Goal: Task Accomplishment & Management: Manage account settings

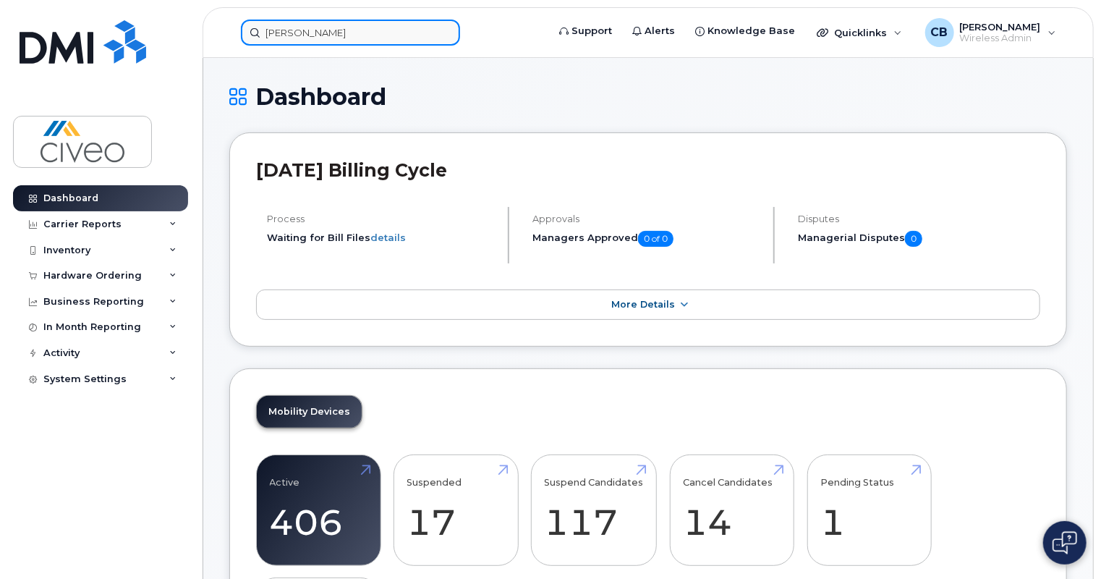
click at [377, 29] on input "[PERSON_NAME]" at bounding box center [350, 33] width 219 height 26
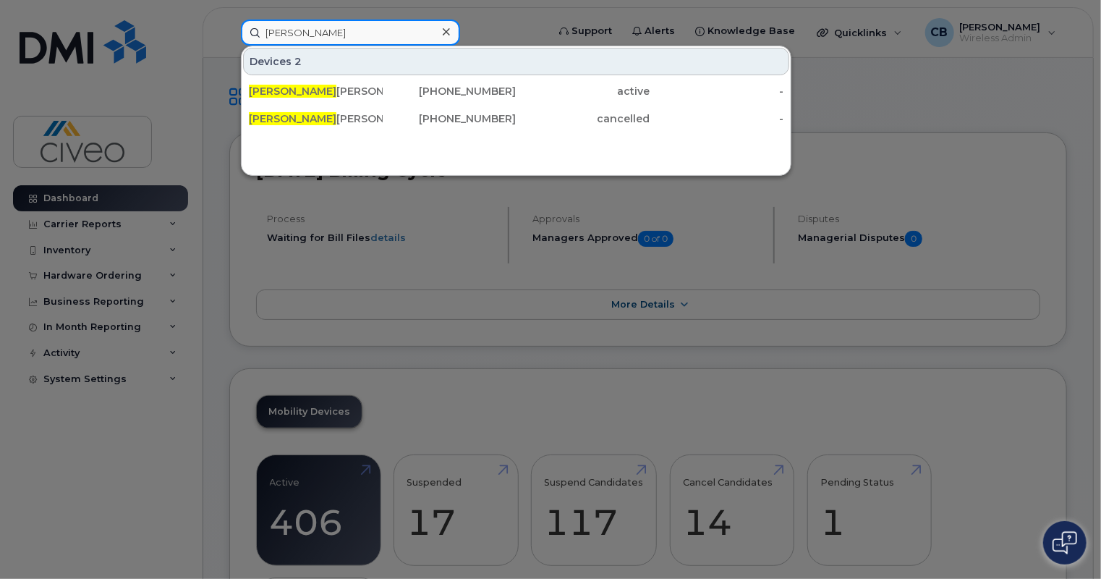
paste input "[PHONE_NUMBER]"
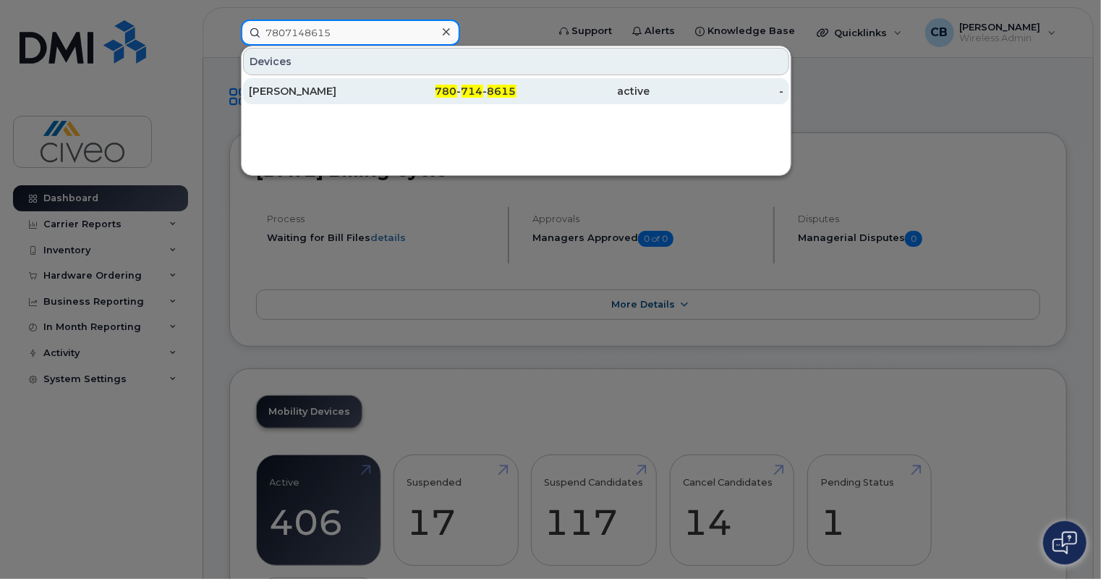
type input "7807148615"
click at [344, 101] on div "[PERSON_NAME]" at bounding box center [316, 91] width 134 height 26
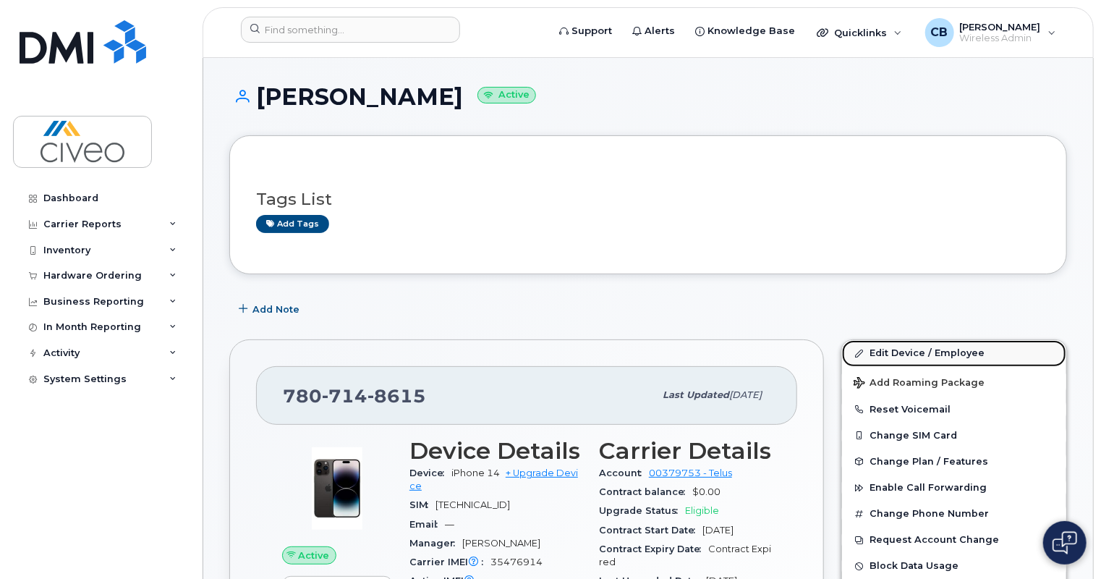
click at [891, 356] on link "Edit Device / Employee" at bounding box center [954, 353] width 224 height 26
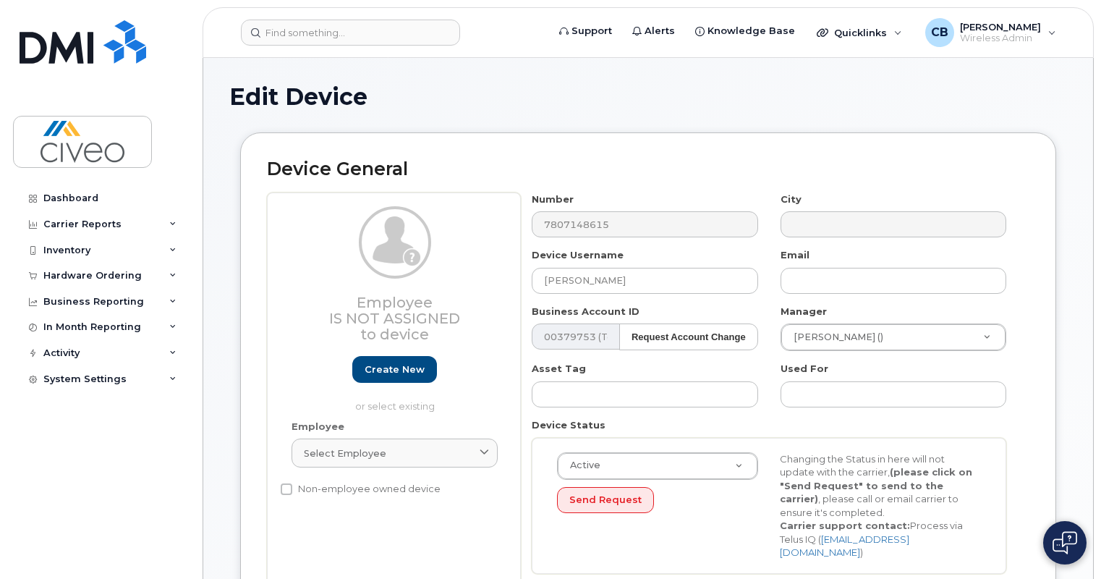
select select "84778"
click at [640, 282] on input "[PERSON_NAME]" at bounding box center [645, 281] width 226 height 26
type input "Conan"
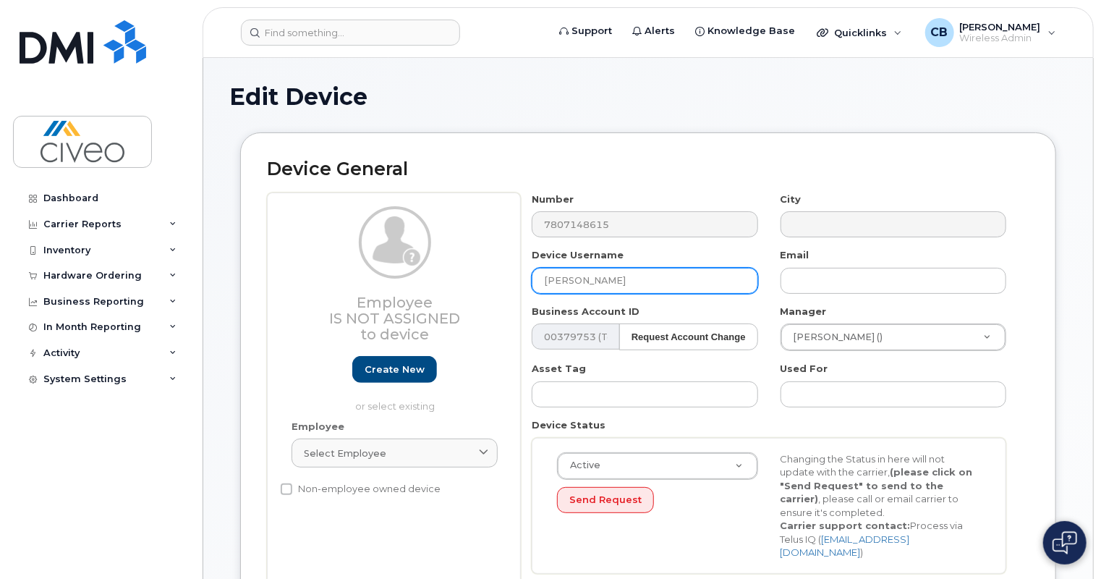
type input "Ethan Randall"
type input "T"
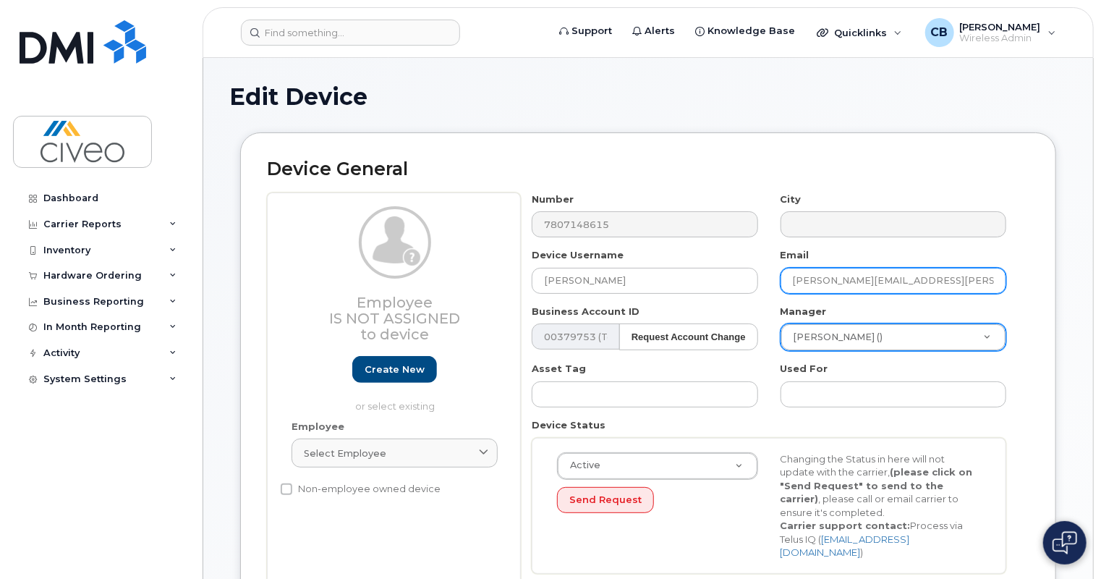
type input "Ethan.Randall@civeo.com"
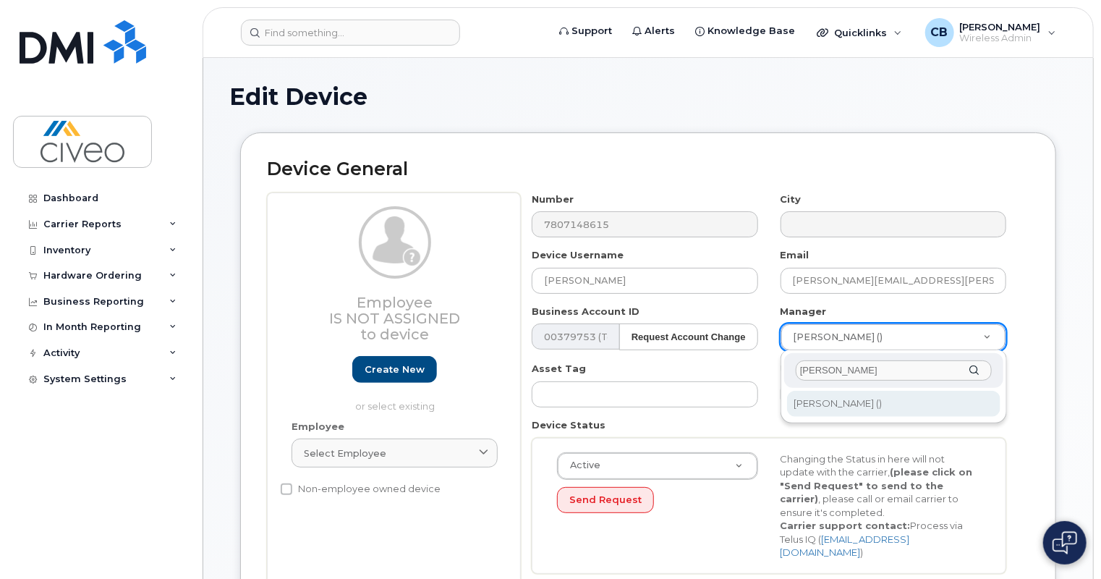
type input "Ryan"
type input "2343696"
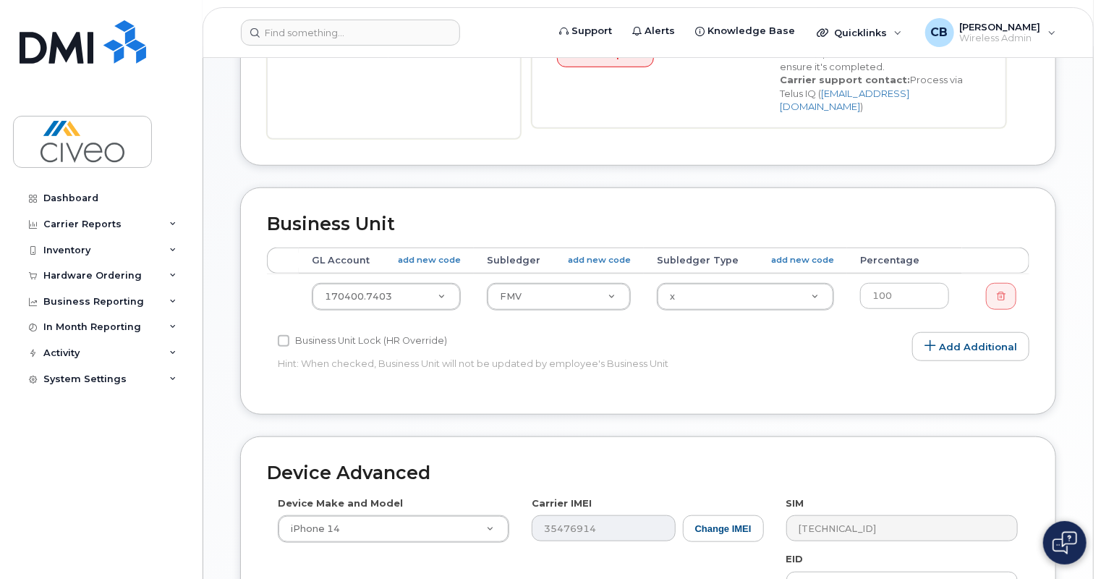
scroll to position [719, 0]
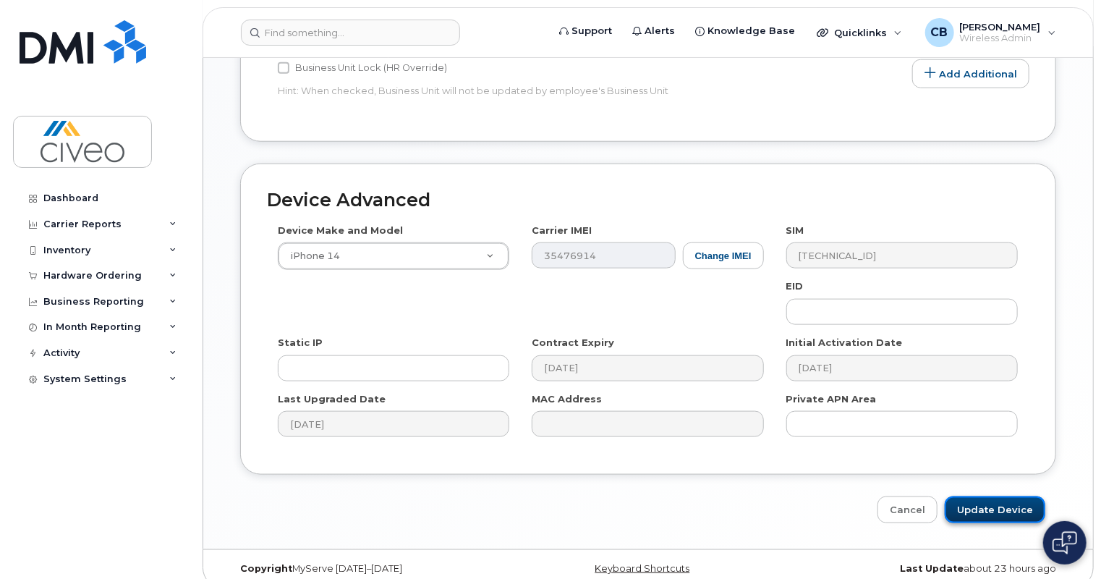
click at [979, 496] on input "Update Device" at bounding box center [995, 509] width 101 height 27
type input "Saving..."
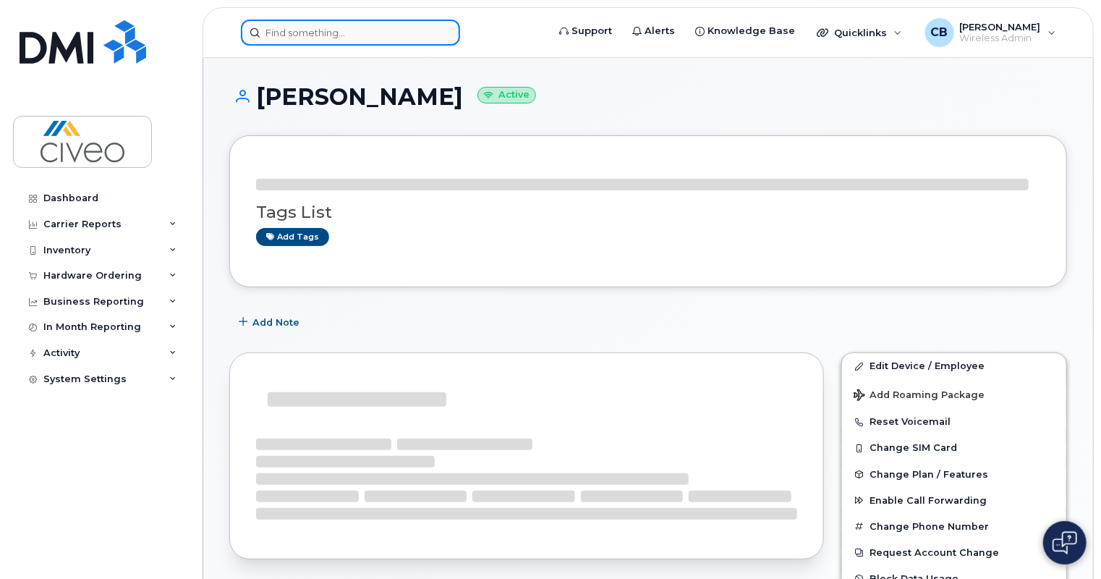
click at [381, 30] on input at bounding box center [350, 33] width 219 height 26
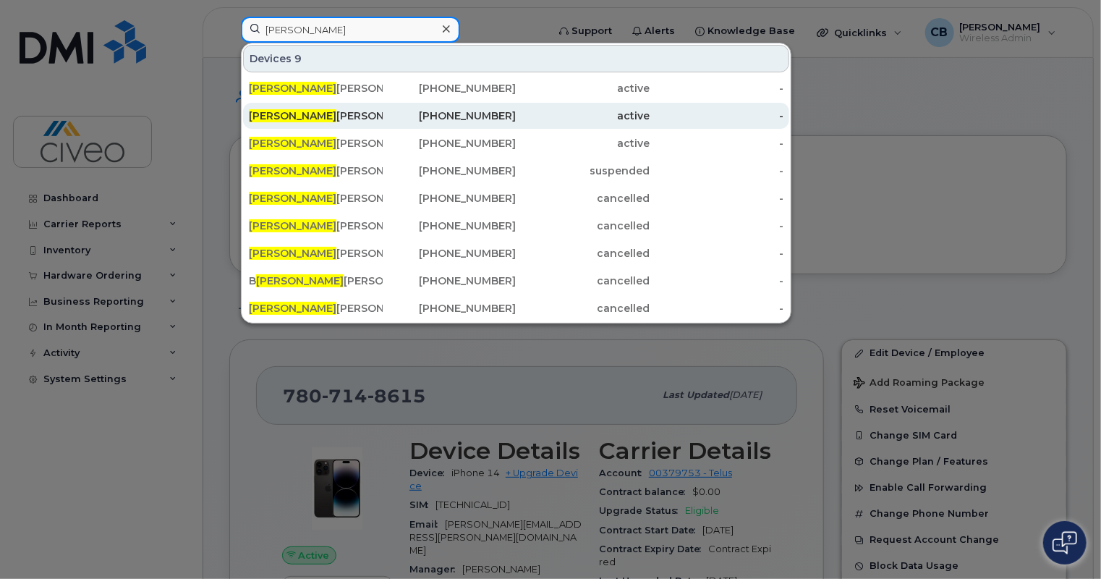
type input "ryan"
click at [359, 109] on div "Ryan Byrne" at bounding box center [316, 116] width 134 height 14
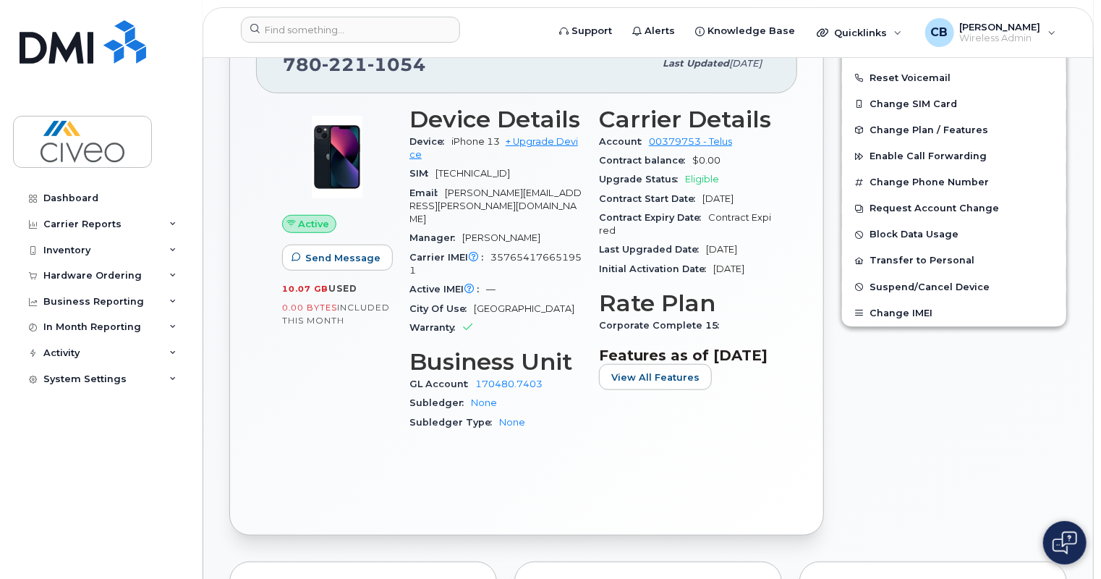
scroll to position [431, 0]
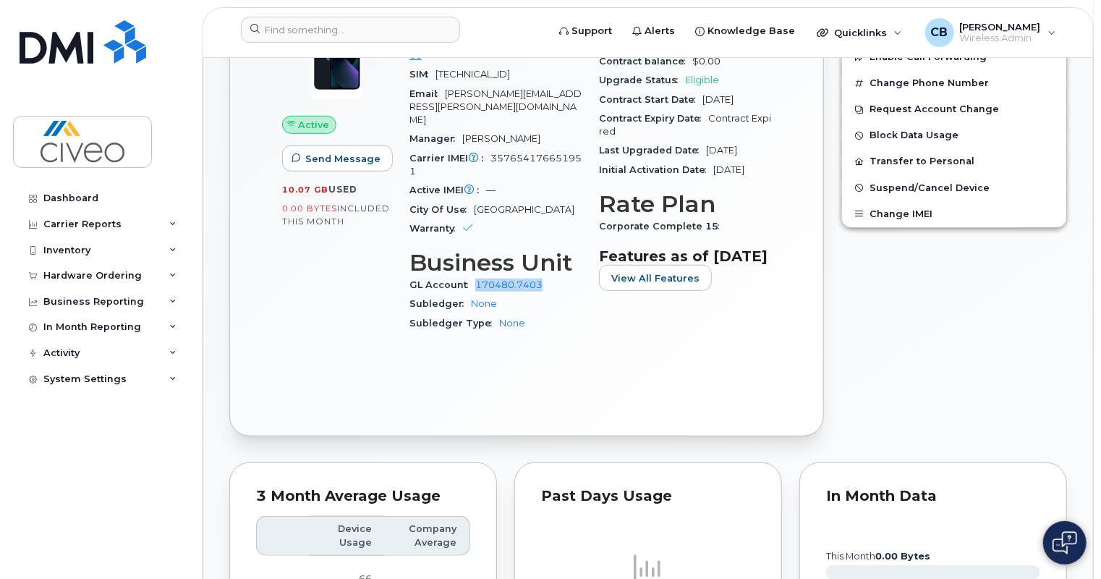
drag, startPoint x: 544, startPoint y: 260, endPoint x: 465, endPoint y: 258, distance: 79.6
click at [465, 276] on div "GL Account 170480.7403" at bounding box center [496, 285] width 172 height 19
copy div "170480.7403"
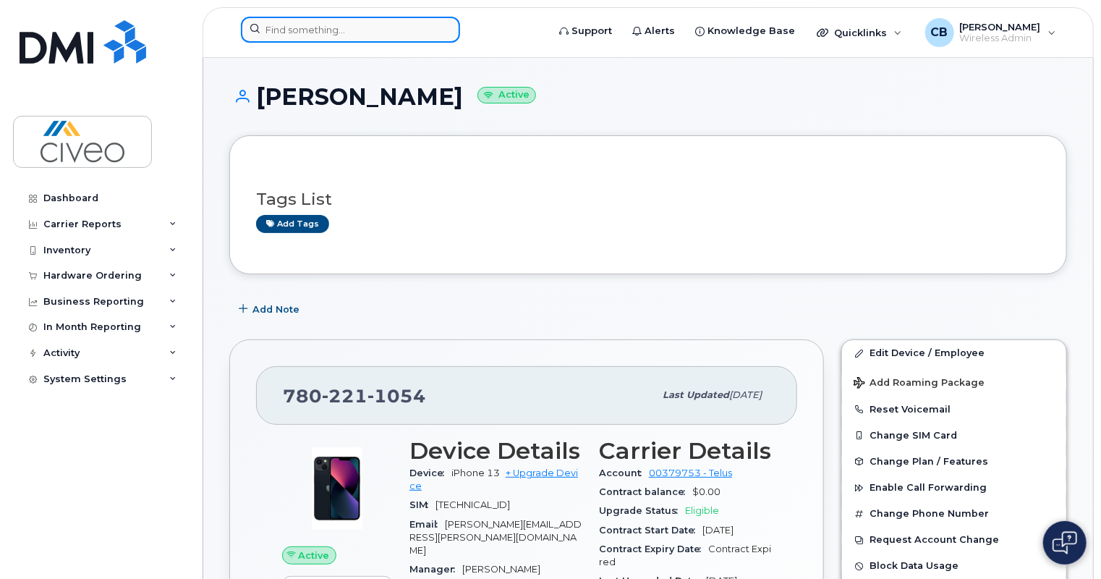
click at [382, 20] on input at bounding box center [350, 30] width 219 height 26
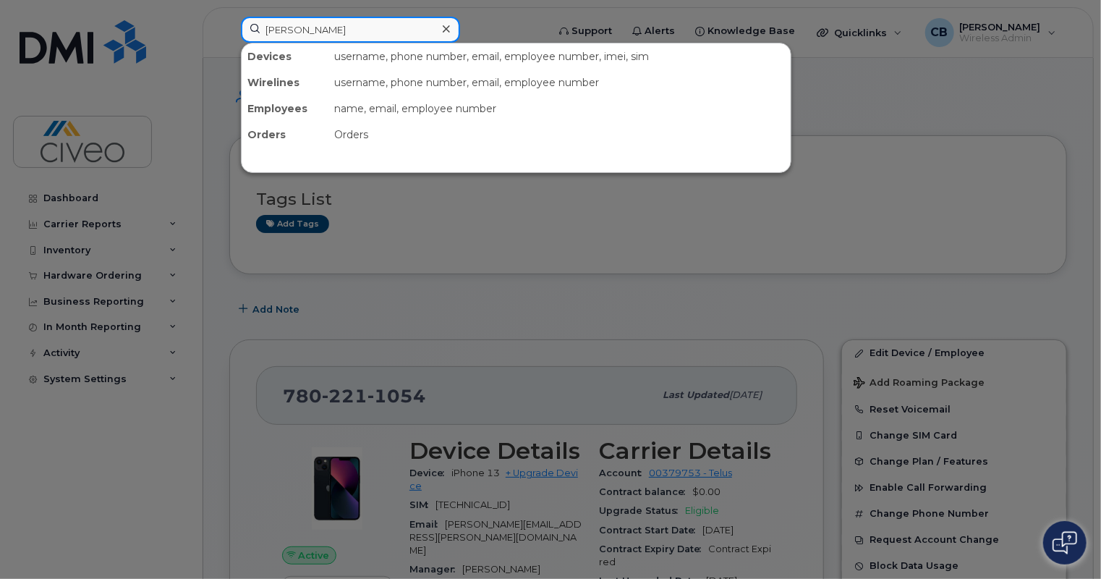
type input "ethan"
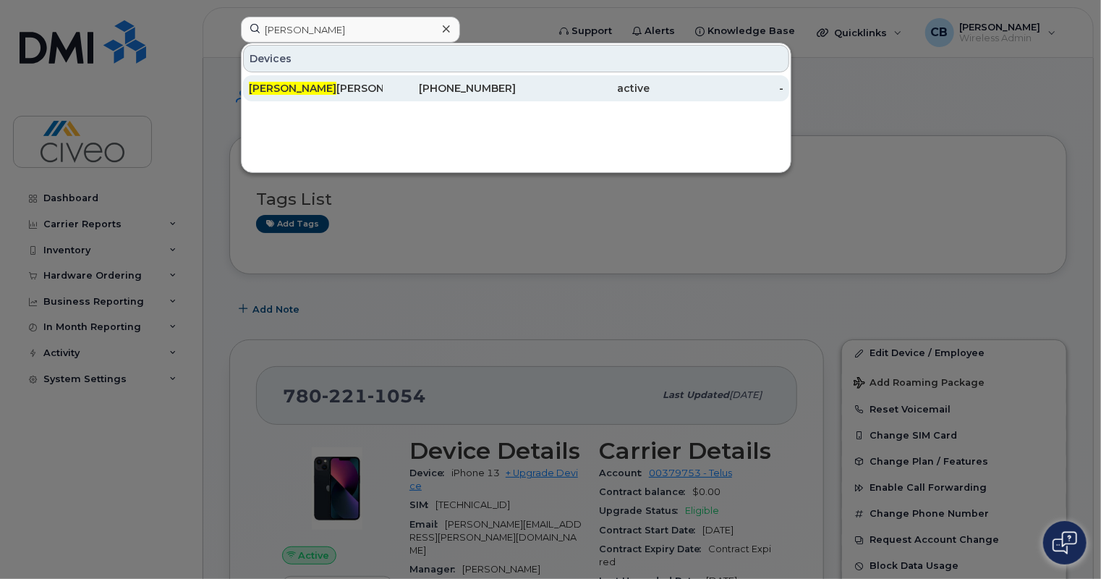
click at [383, 99] on div "Ethan Randall" at bounding box center [450, 88] width 134 height 26
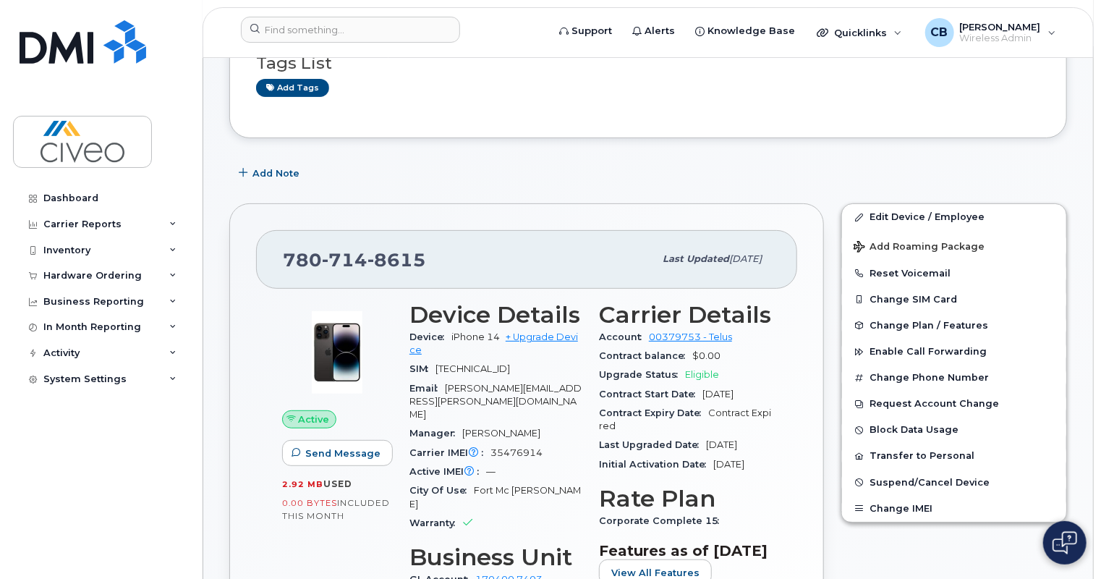
scroll to position [205, 0]
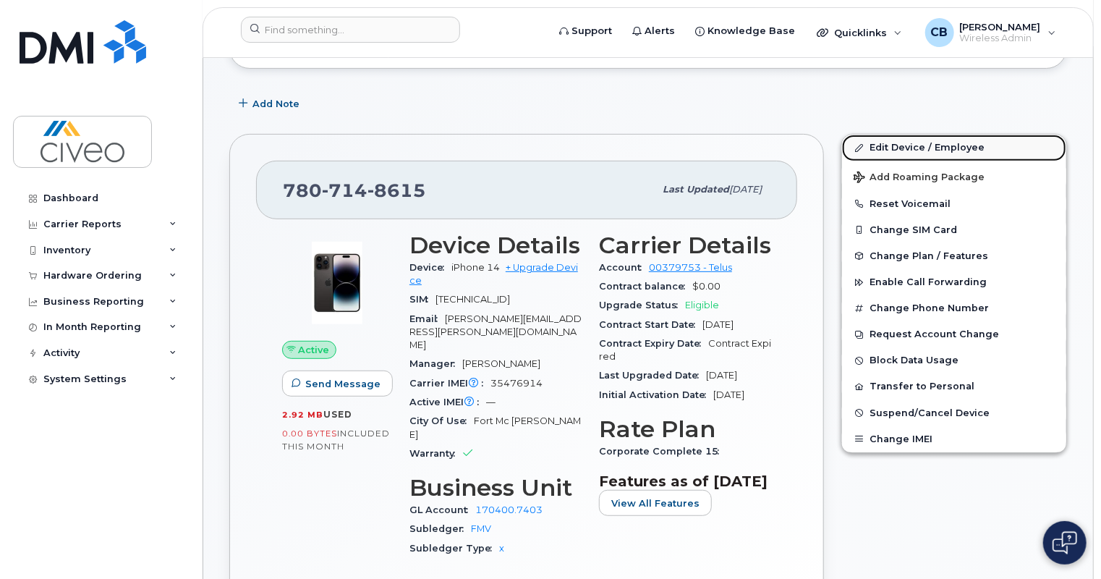
click at [911, 146] on link "Edit Device / Employee" at bounding box center [954, 148] width 224 height 26
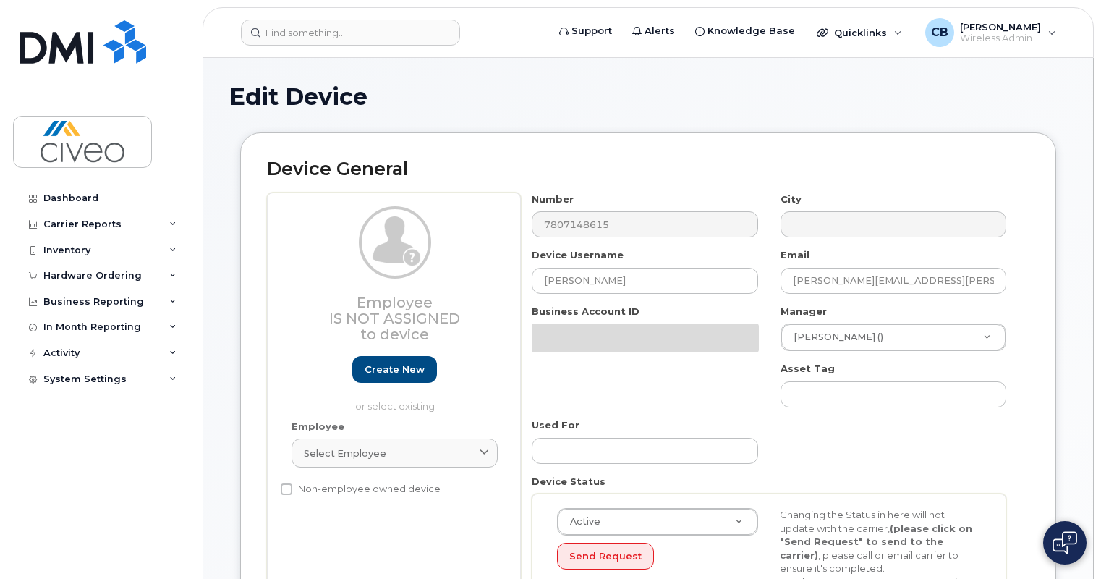
select select "84778"
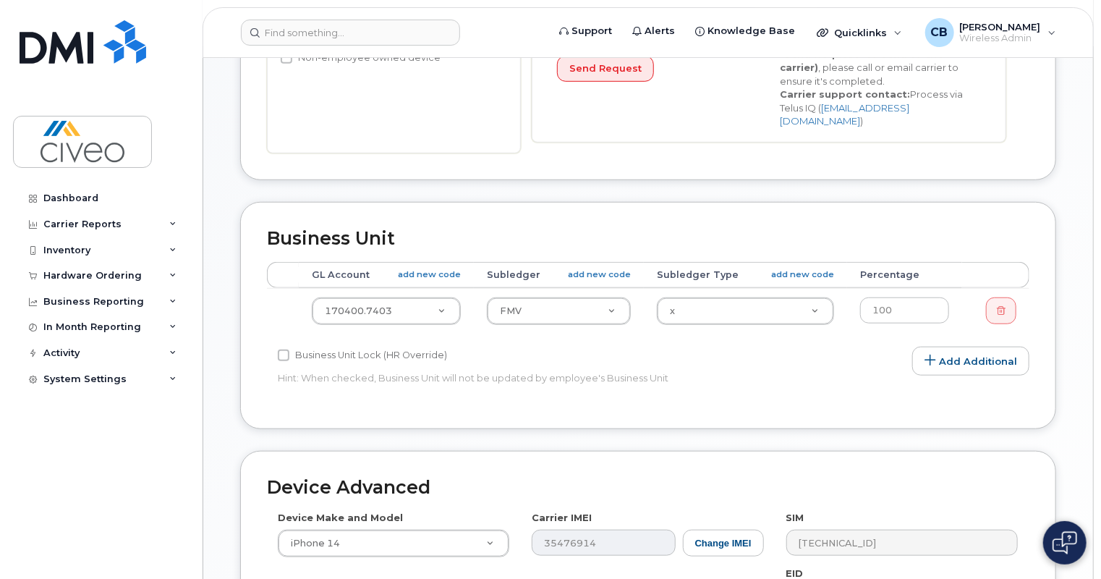
scroll to position [463, 0]
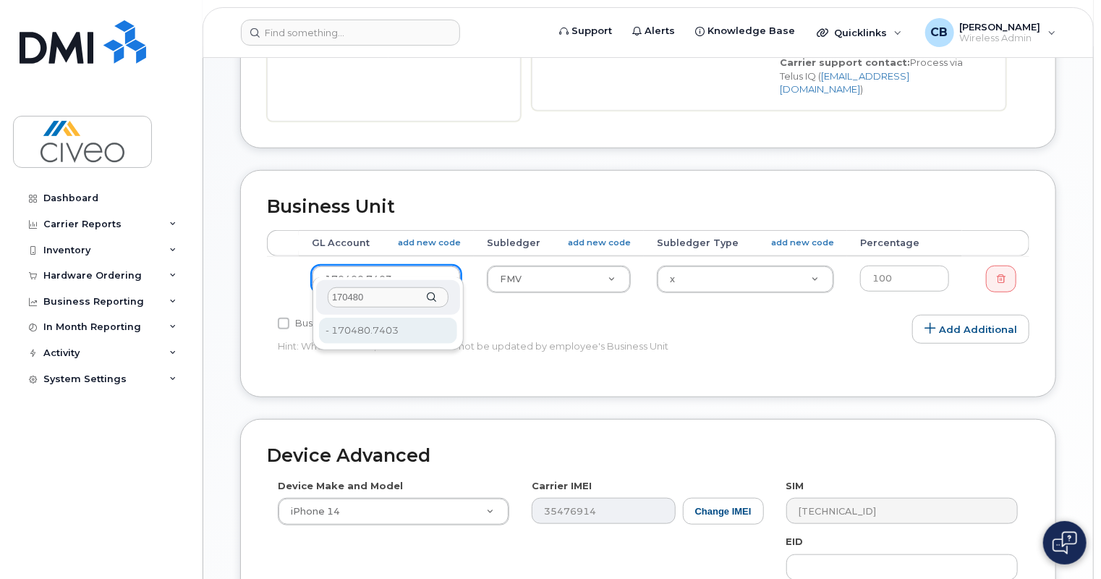
type input "170480"
type input "40119"
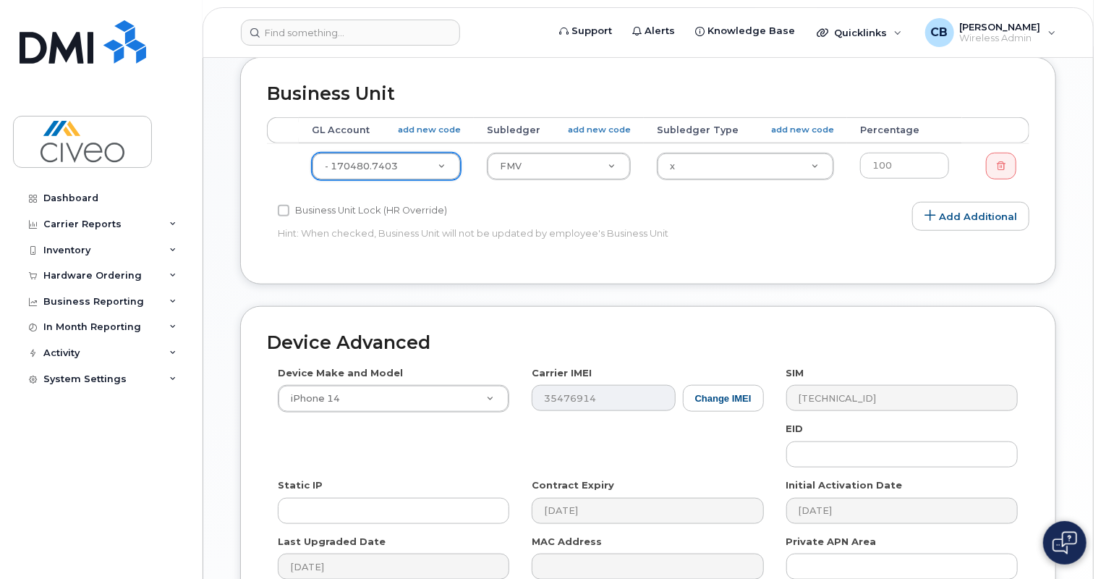
scroll to position [719, 0]
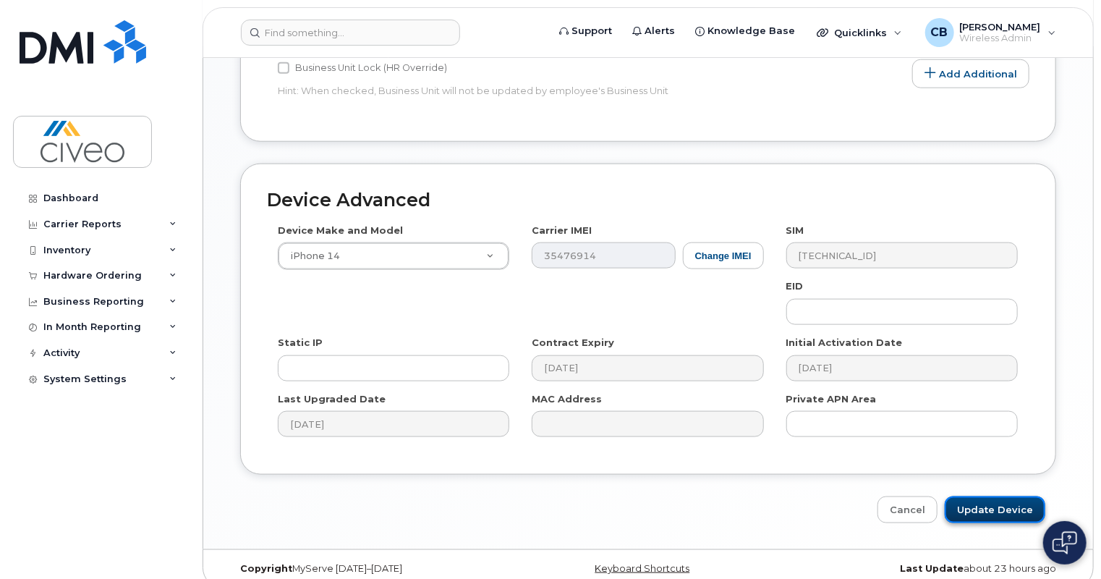
click at [984, 496] on input "Update Device" at bounding box center [995, 509] width 101 height 27
type input "Saving..."
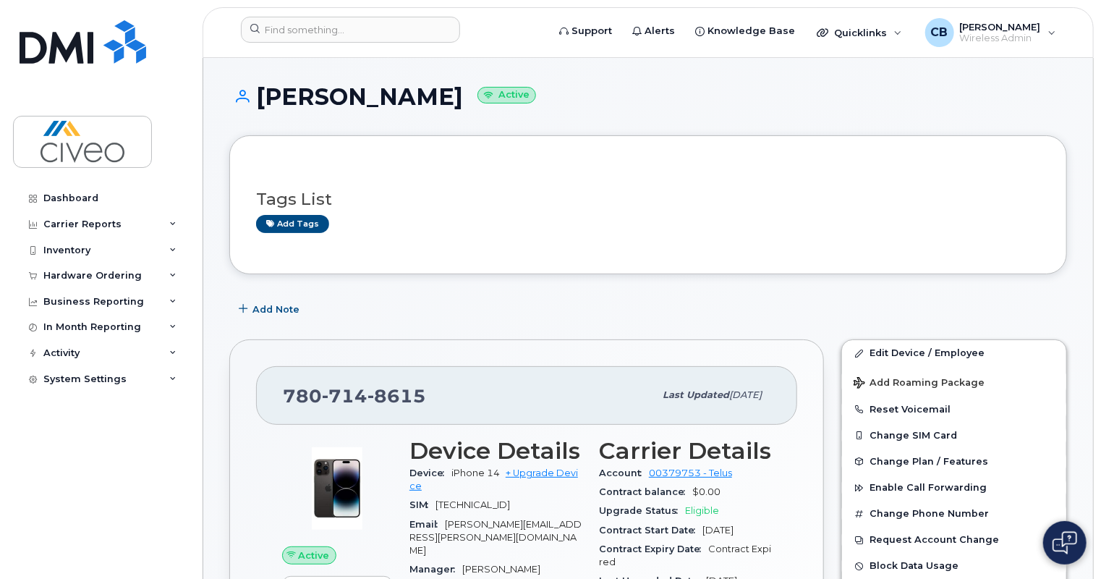
click at [1020, 318] on div "Add Note" at bounding box center [648, 309] width 838 height 26
